Goal: Transaction & Acquisition: Purchase product/service

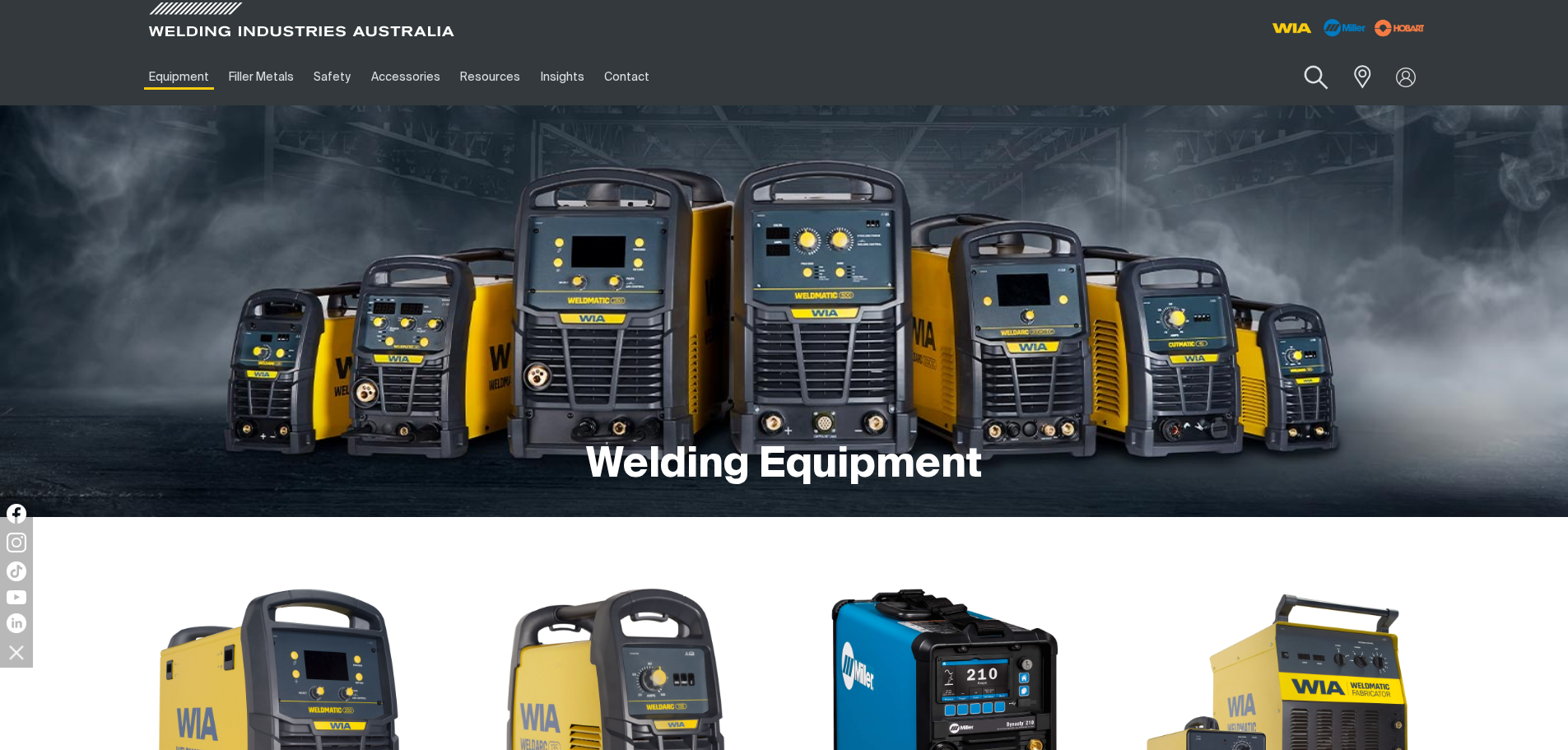
click at [1319, 78] on button "Search products" at bounding box center [1315, 78] width 67 height 47
click at [1239, 74] on input "Search" at bounding box center [1216, 77] width 254 height 37
click at [1396, 78] on img at bounding box center [1406, 77] width 24 height 24
click at [1333, 104] on link "Partner Login" at bounding box center [1338, 108] width 181 height 30
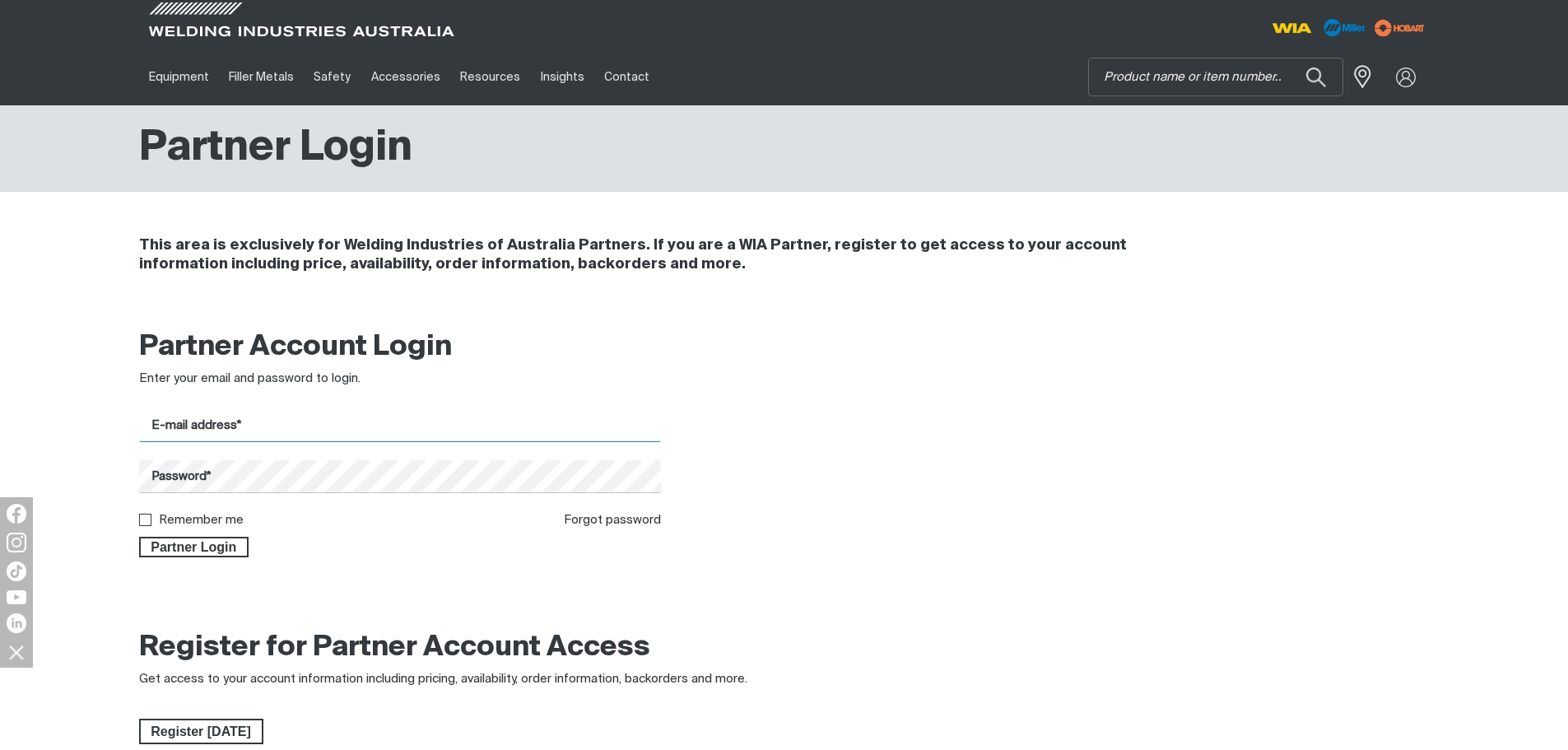
click at [370, 411] on input "E-mail address*" at bounding box center [400, 425] width 522 height 32
type input "[PERSON_NAME][EMAIL_ADDRESS][PERSON_NAME][DOMAIN_NAME]"
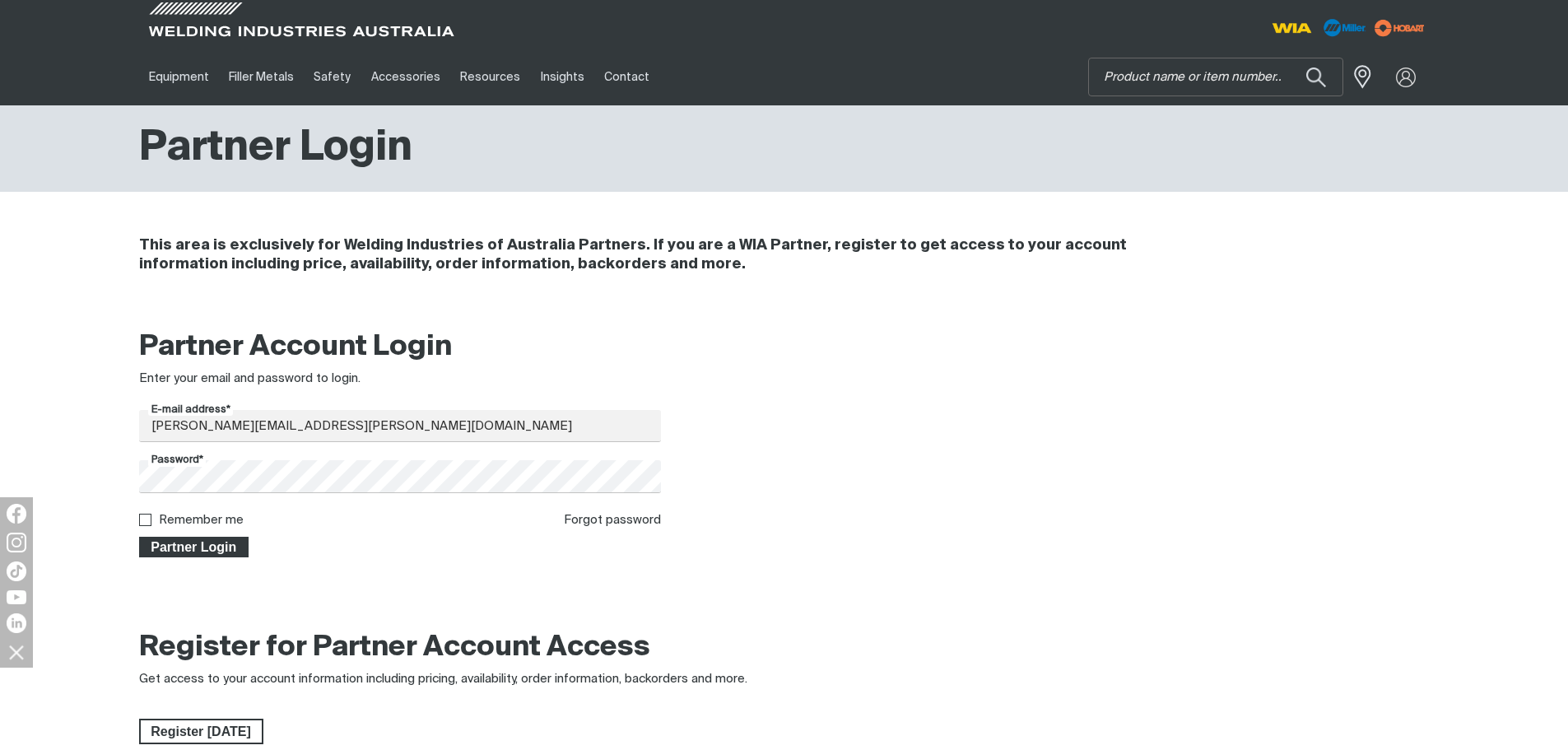
click at [227, 544] on span "Partner Login" at bounding box center [195, 548] width 107 height 21
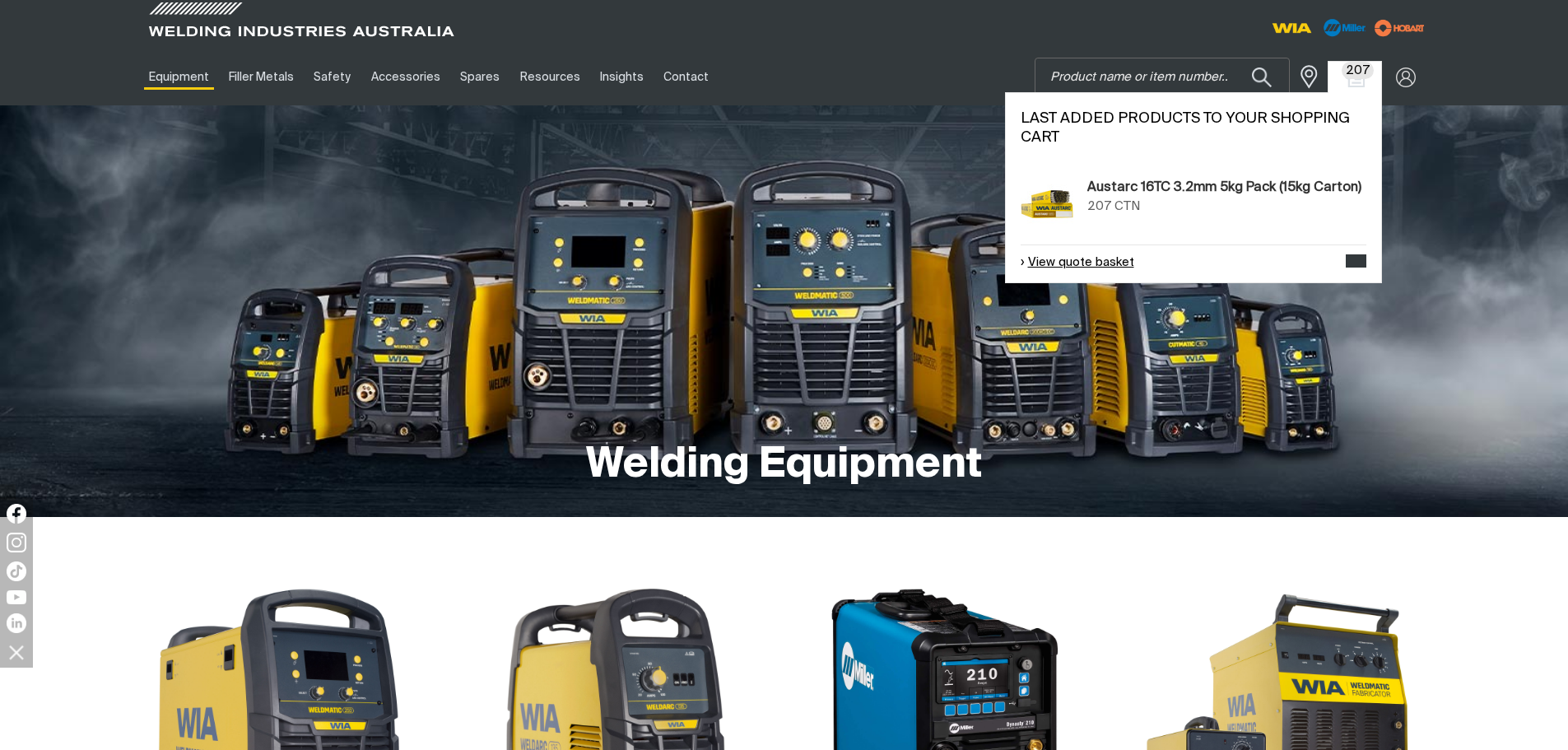
click at [1119, 264] on link "View quote basket" at bounding box center [1077, 263] width 114 height 18
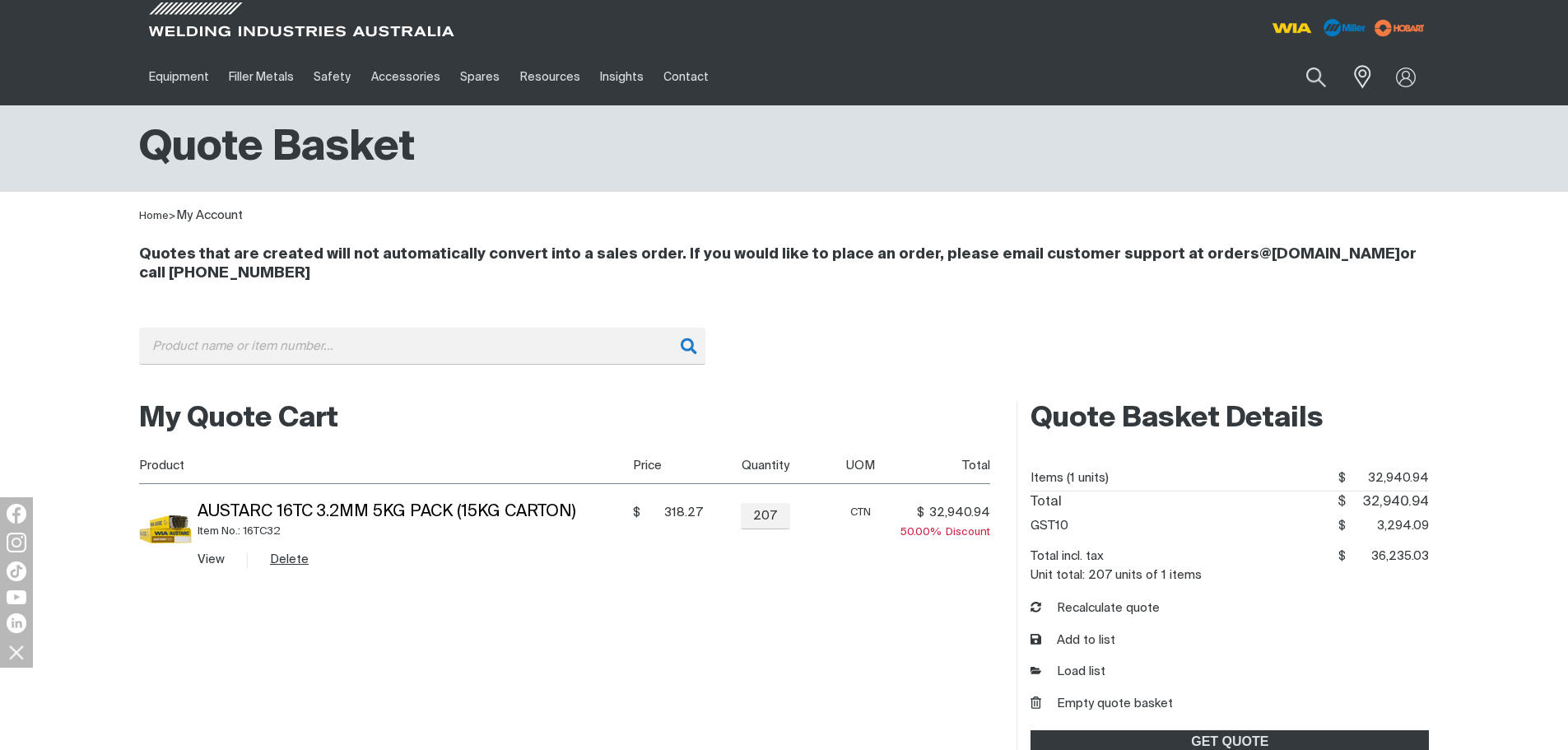
click at [306, 556] on div "View Delete" at bounding box center [412, 558] width 430 height 18
click at [292, 557] on button "Delete" at bounding box center [290, 558] width 39 height 18
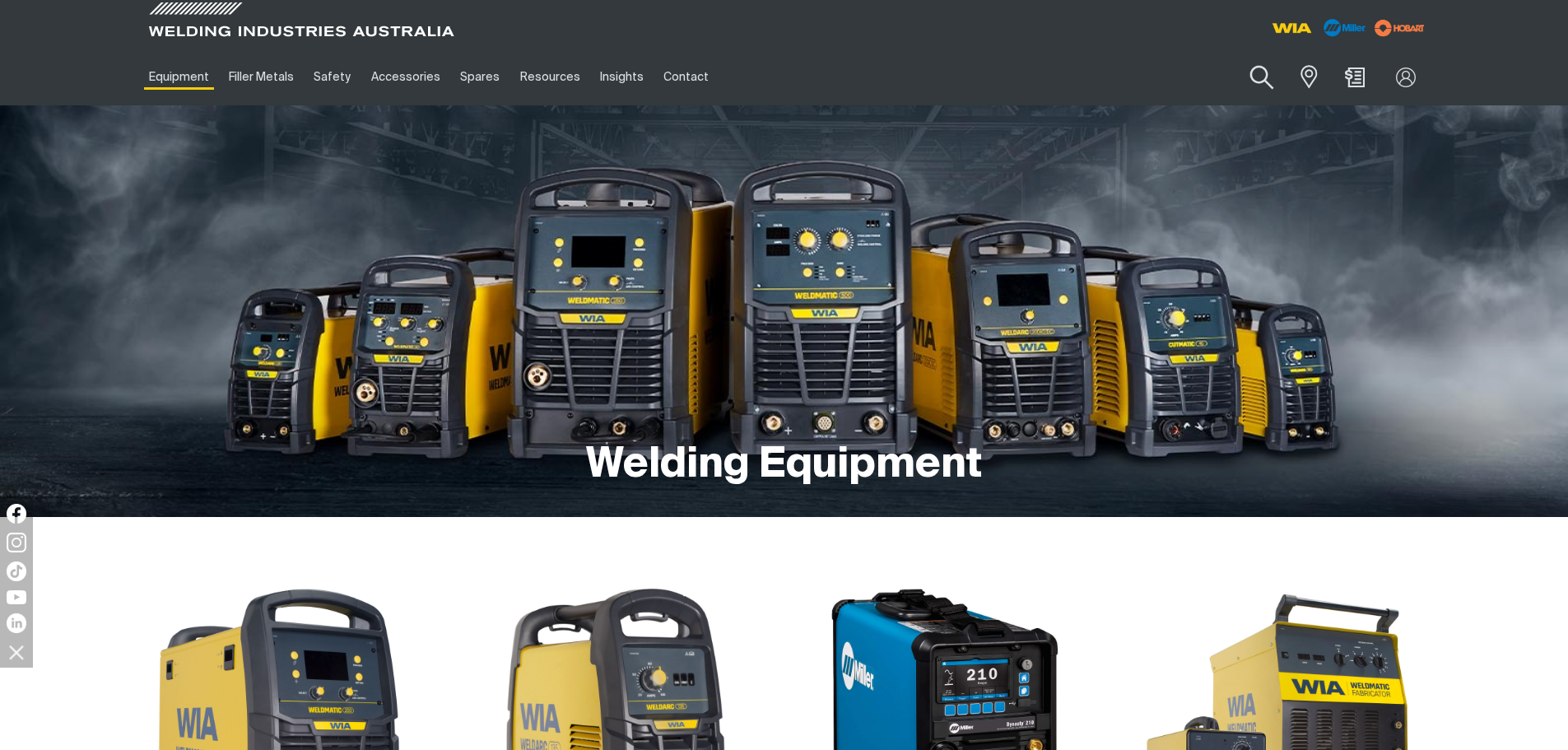
click at [1267, 83] on button "Search products" at bounding box center [1262, 78] width 67 height 47
click at [1097, 82] on input "Search" at bounding box center [1162, 77] width 254 height 37
type input "2432"
click at [1233, 57] on button "Search products" at bounding box center [1262, 77] width 56 height 39
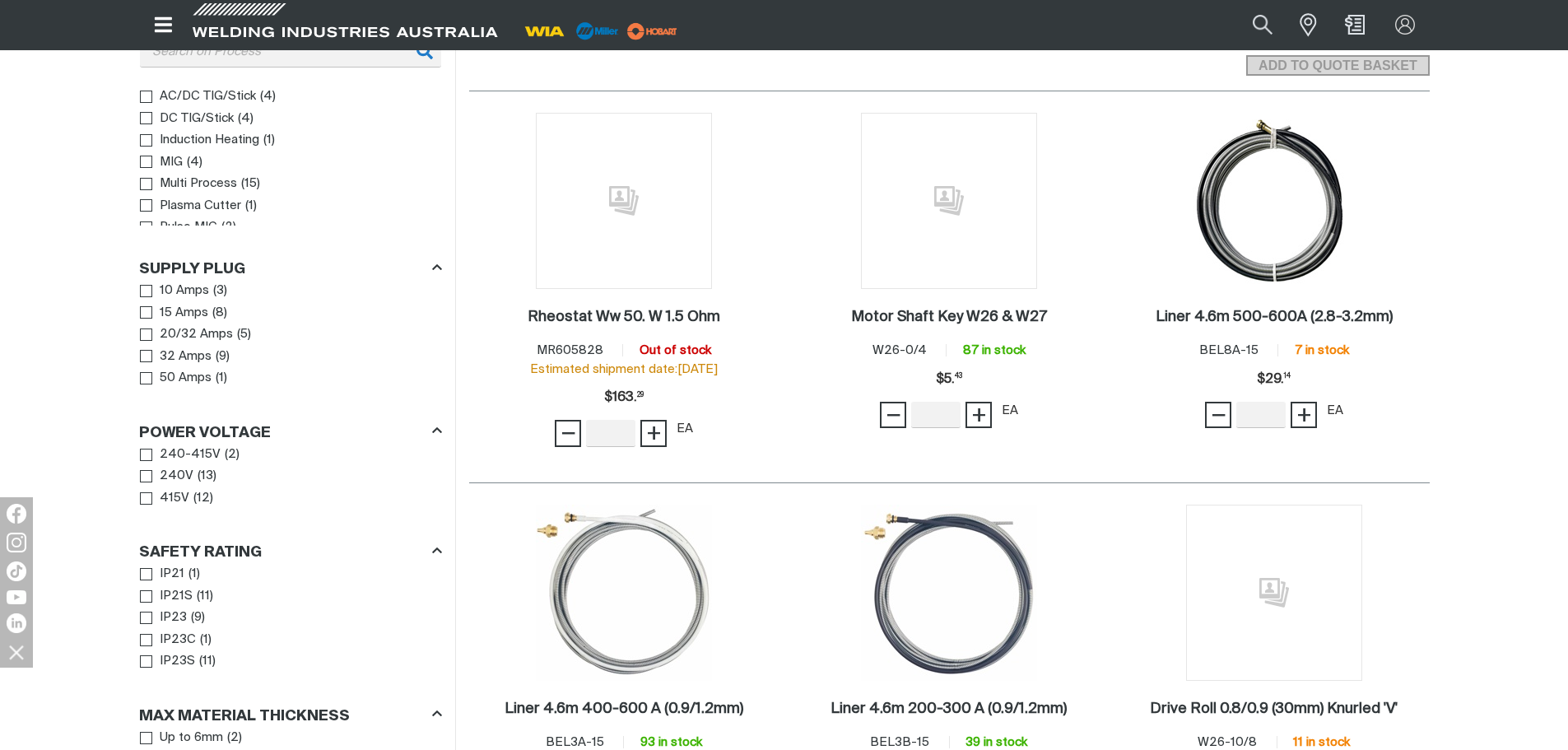
scroll to position [329, 0]
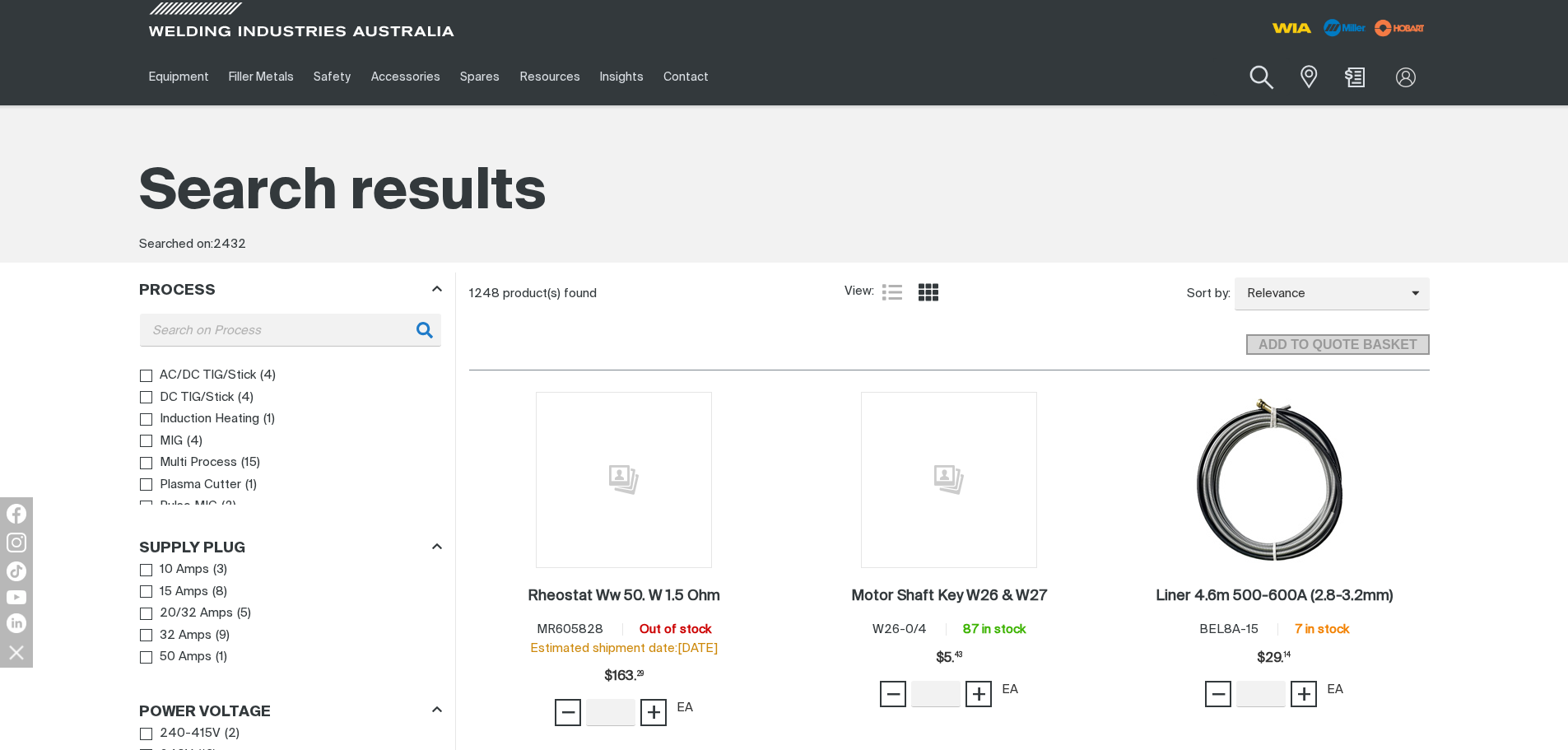
click at [1271, 83] on button "Search products" at bounding box center [1262, 78] width 67 height 47
drag, startPoint x: 1119, startPoint y: 73, endPoint x: 1051, endPoint y: 73, distance: 68.0
click at [1054, 73] on input "2432" at bounding box center [1162, 77] width 254 height 37
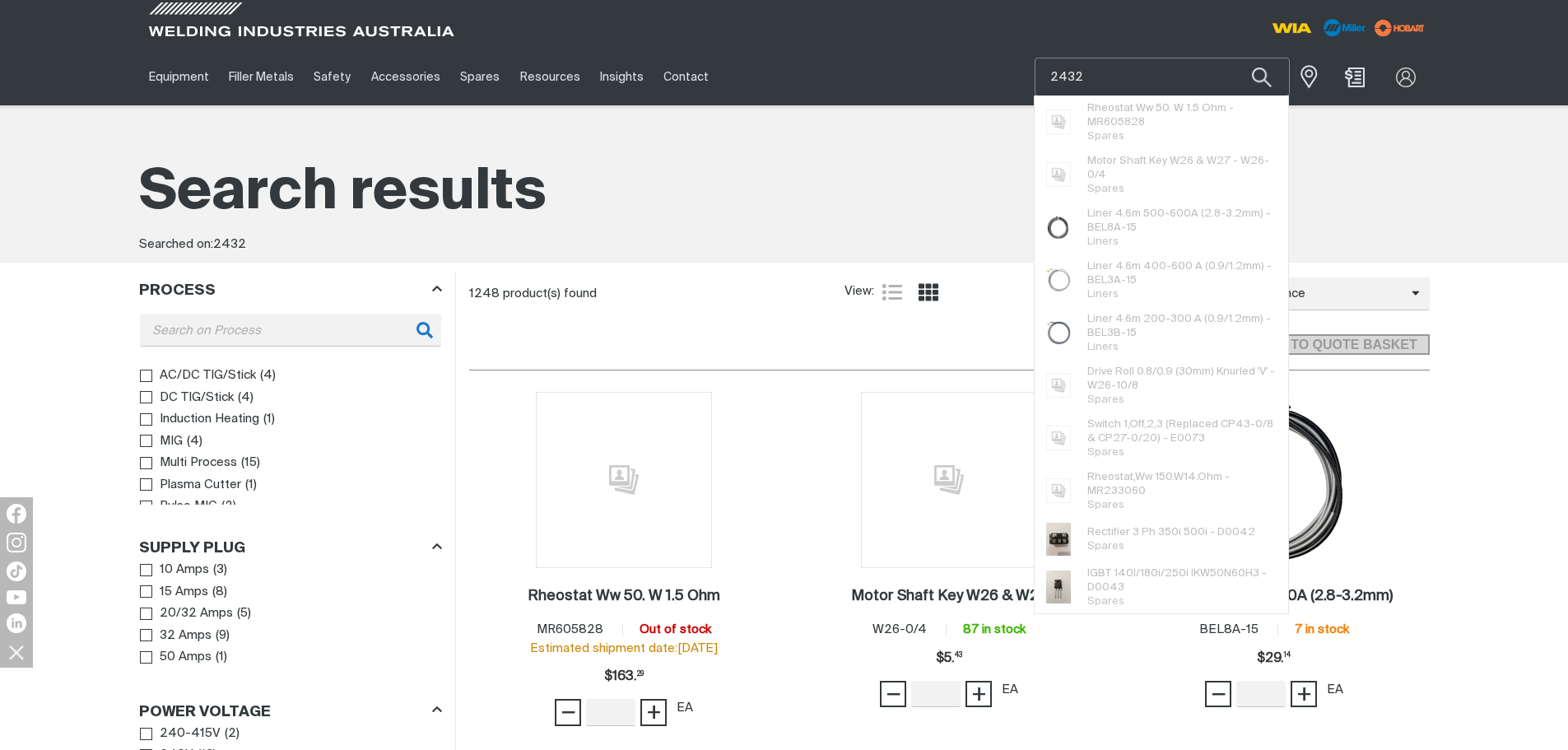
type input "2"
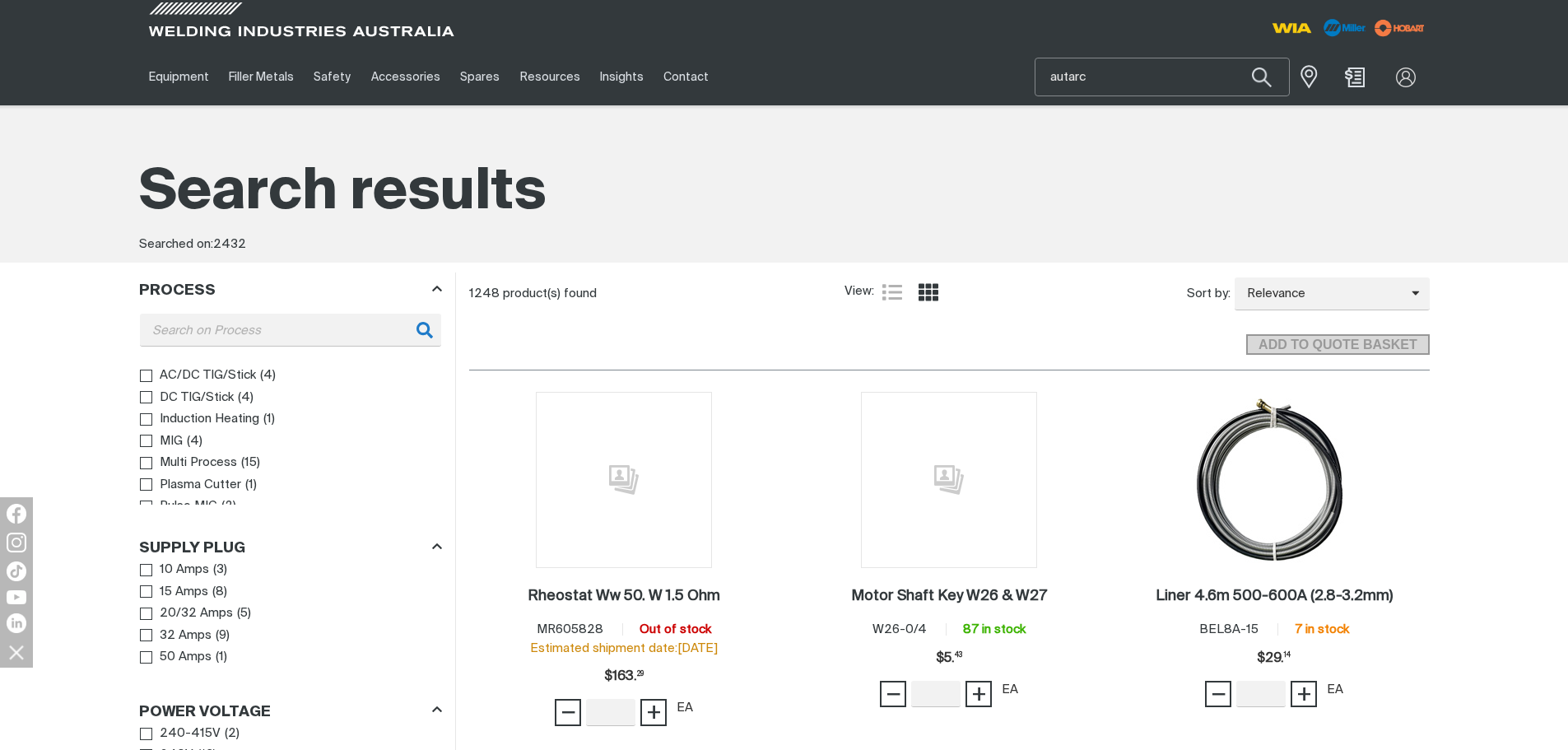
click at [1065, 76] on input "autarc" at bounding box center [1162, 77] width 254 height 37
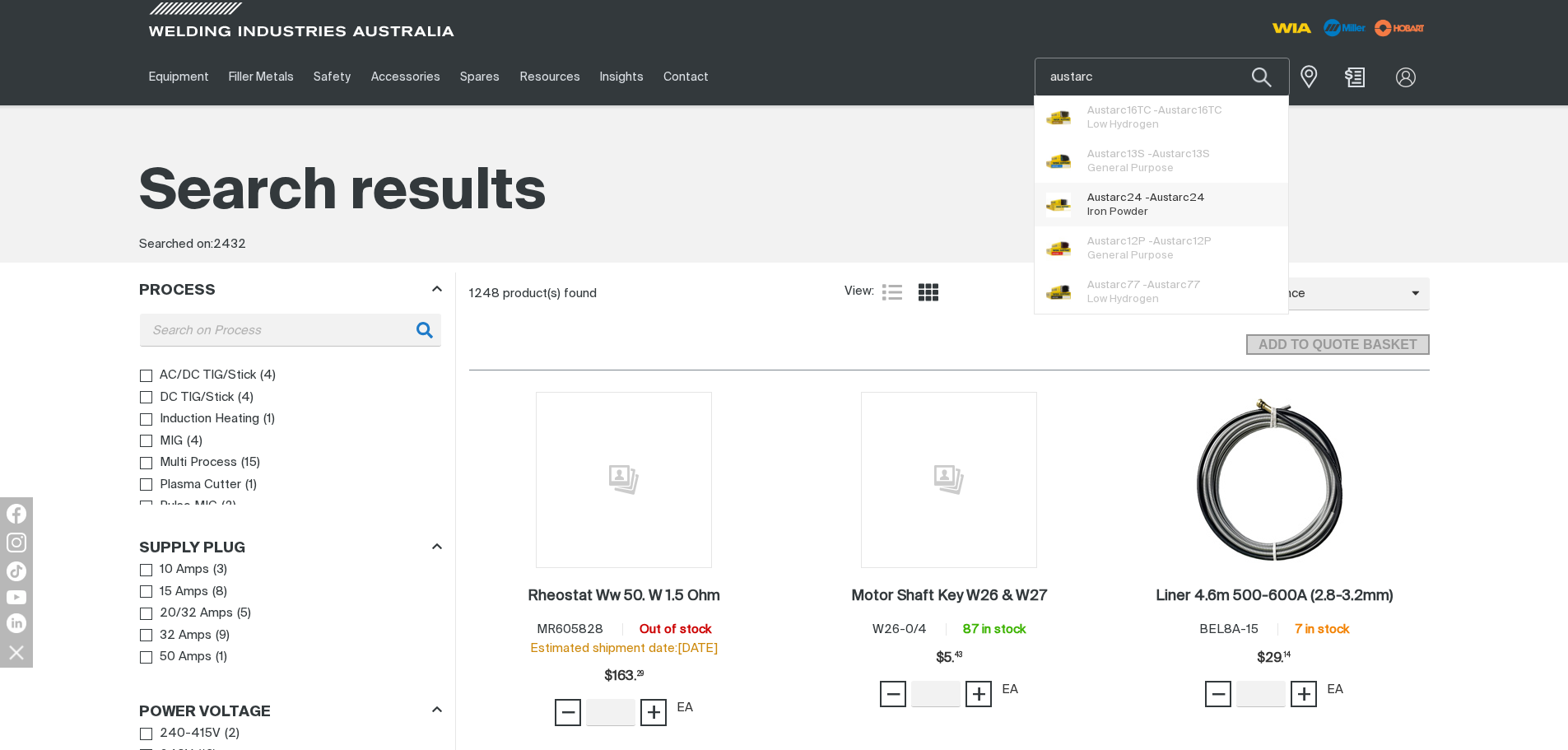
type input "austarc"
click at [1116, 194] on span "Austarc" at bounding box center [1107, 197] width 40 height 11
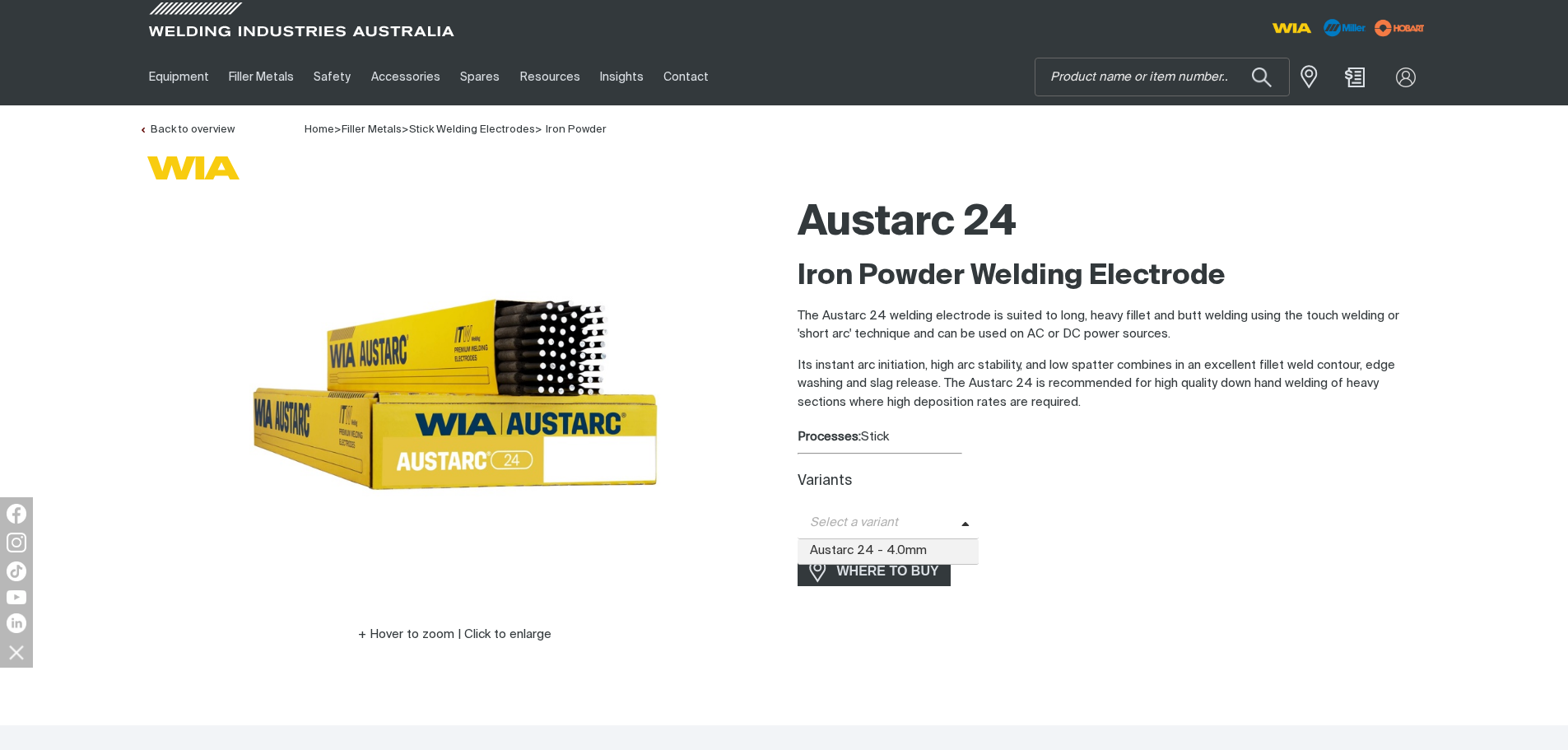
click at [961, 522] on icon at bounding box center [965, 524] width 8 height 13
click at [841, 562] on span "Austarc 24 - 4.0mm" at bounding box center [888, 551] width 182 height 24
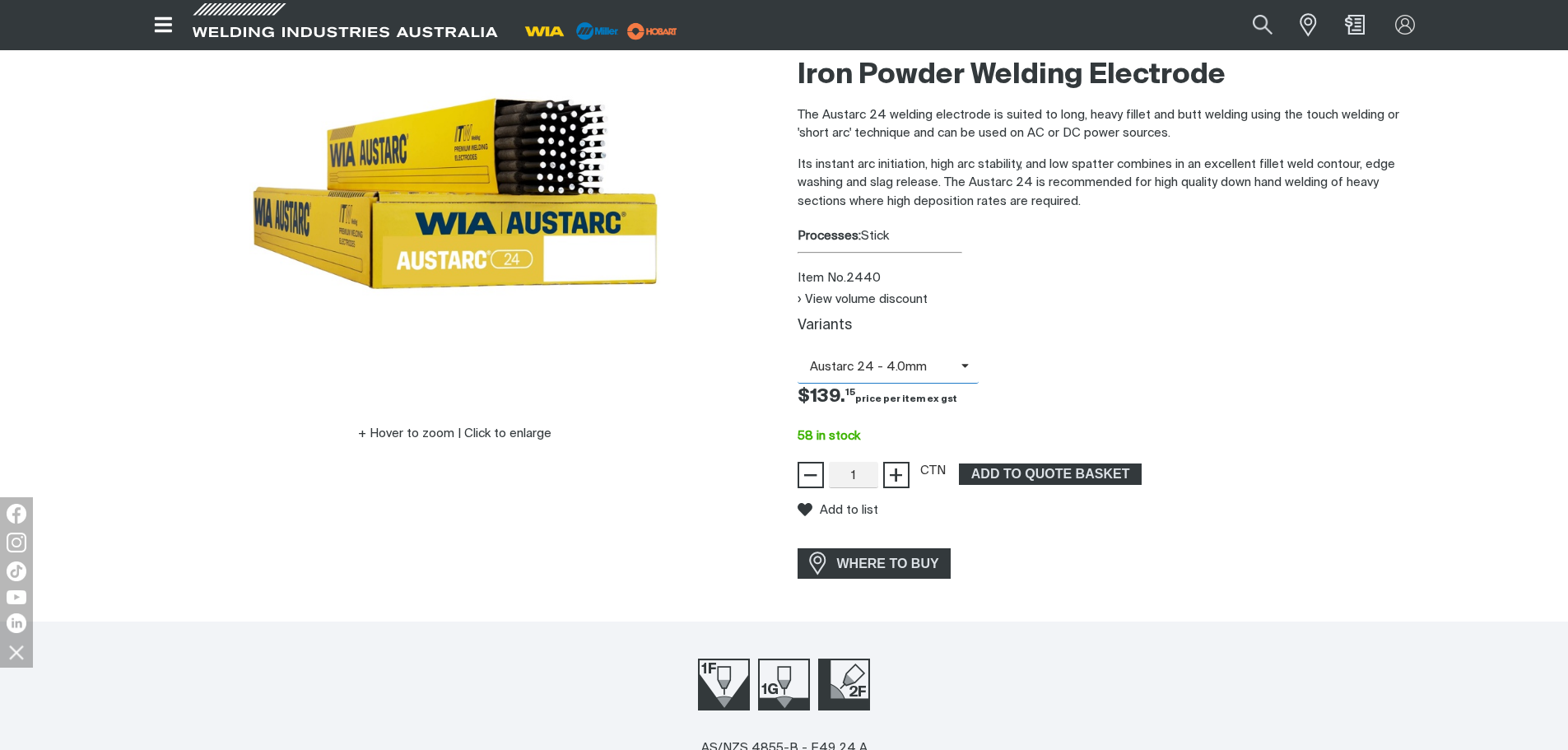
scroll to position [164, 0]
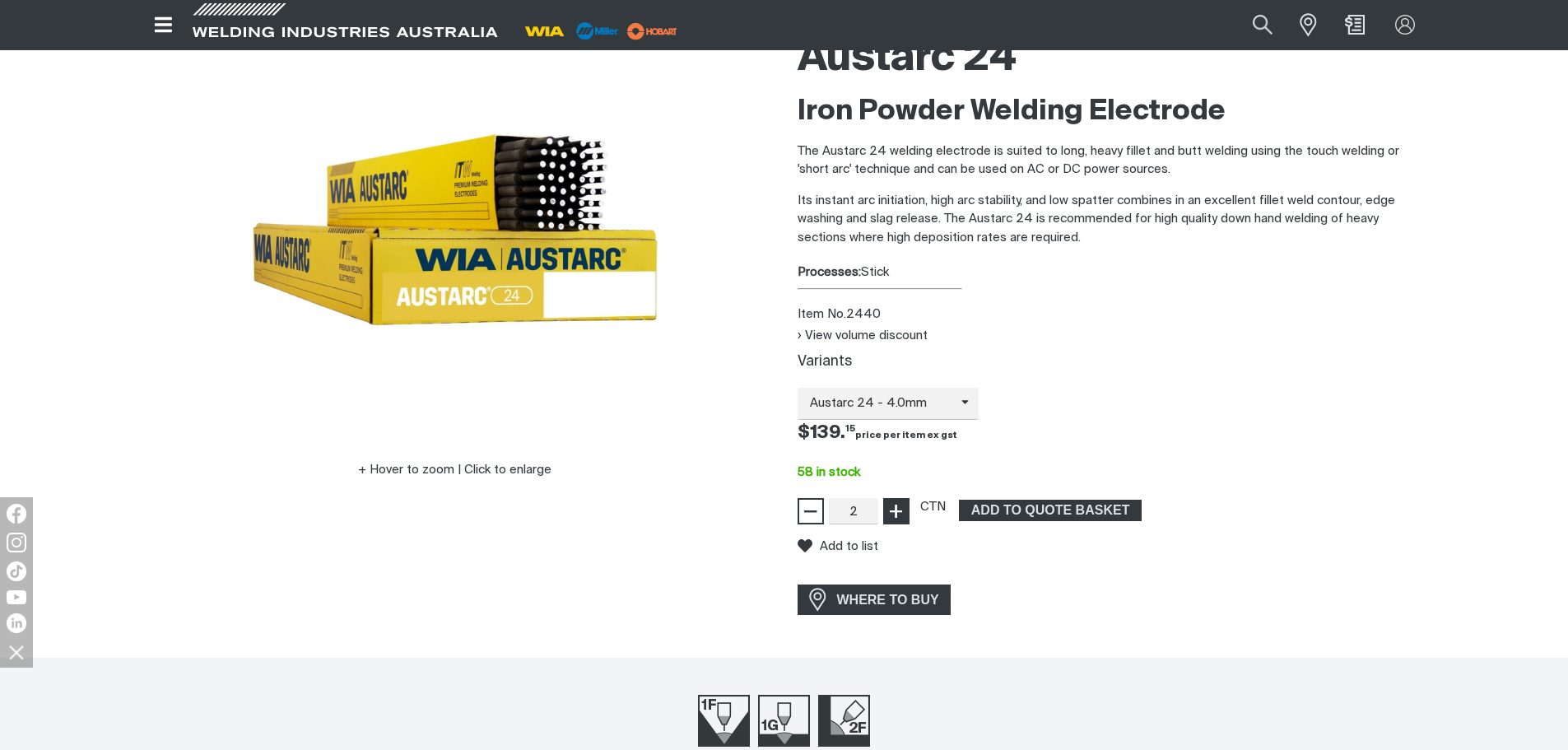
click at [894, 514] on span "+" at bounding box center [896, 511] width 16 height 28
type input "1"
click at [801, 516] on button "−" at bounding box center [810, 511] width 26 height 26
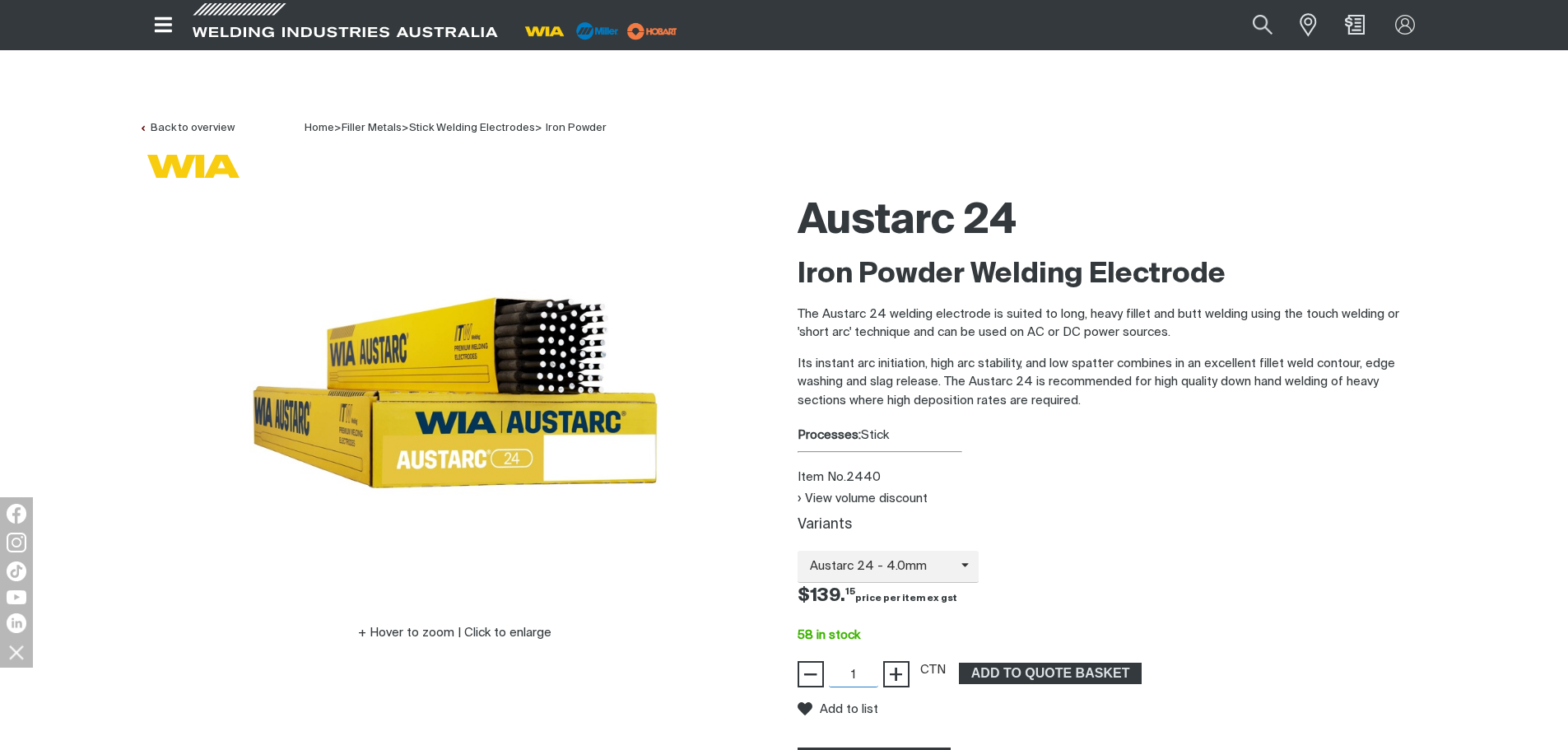
scroll to position [0, 0]
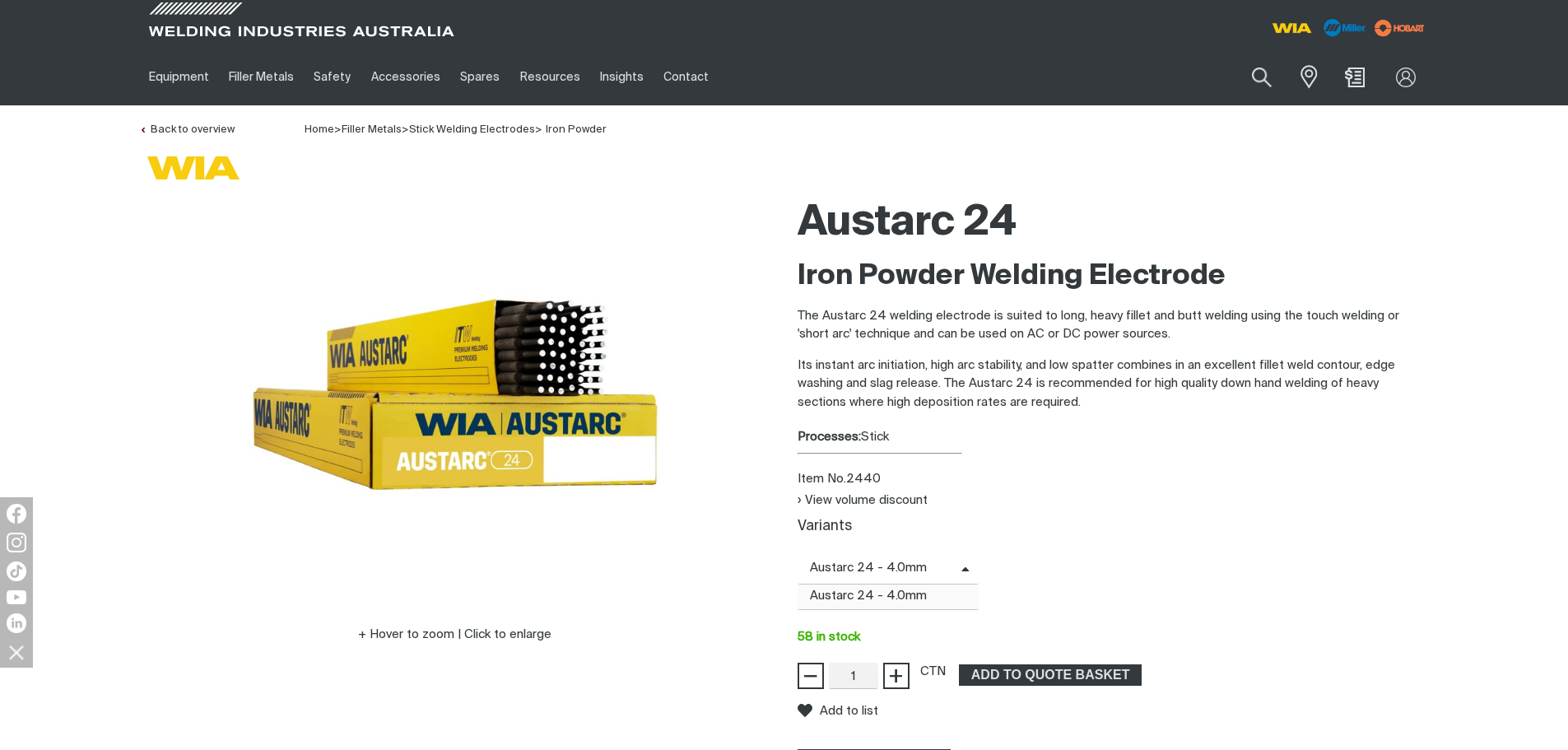
click at [952, 572] on span "Austarc 24 - 4.0mm" at bounding box center [879, 568] width 163 height 18
click at [957, 574] on span "Austarc 24 - 4.0mm" at bounding box center [888, 568] width 182 height 32
